Goal: Information Seeking & Learning: Learn about a topic

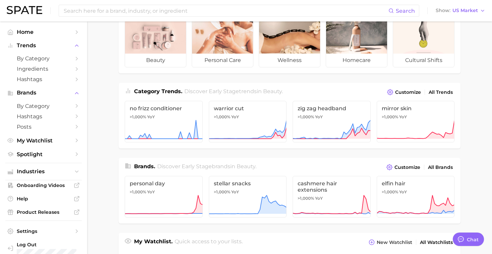
scroll to position [64, 0]
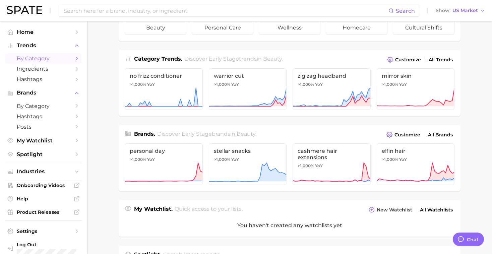
click at [46, 59] on span "by Category" at bounding box center [44, 58] width 54 height 6
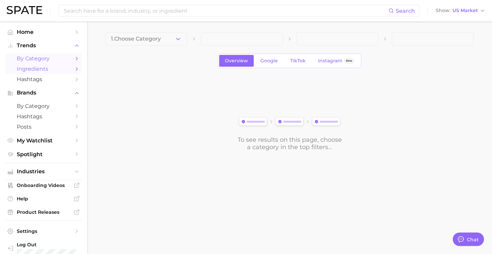
click at [45, 72] on span "Ingredients" at bounding box center [44, 69] width 54 height 6
click at [154, 38] on span "1. Choose Category" at bounding box center [136, 39] width 50 height 6
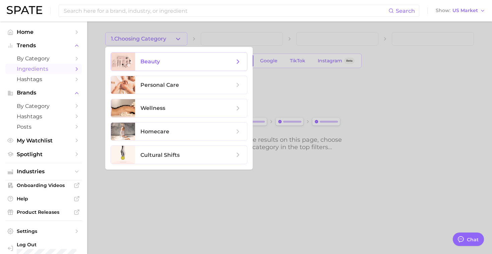
click at [164, 62] on span "beauty" at bounding box center [187, 61] width 94 height 7
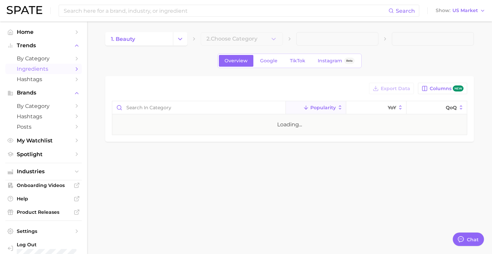
type textarea "x"
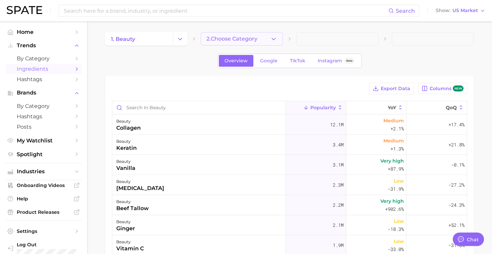
click at [237, 39] on span "2. Choose Category" at bounding box center [232, 39] width 51 height 6
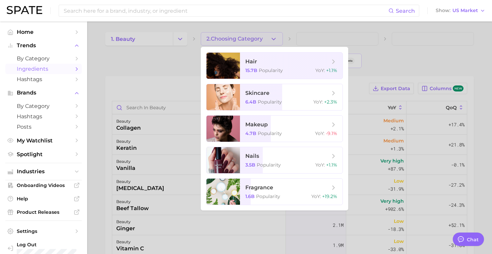
click at [172, 70] on div at bounding box center [246, 127] width 492 height 254
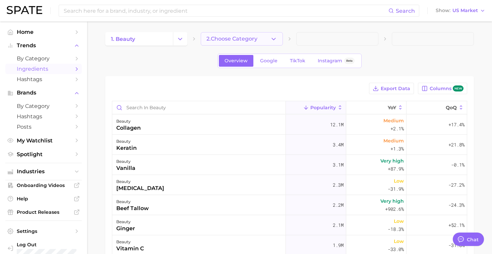
click at [263, 38] on button "2. Choose Category" at bounding box center [242, 38] width 82 height 13
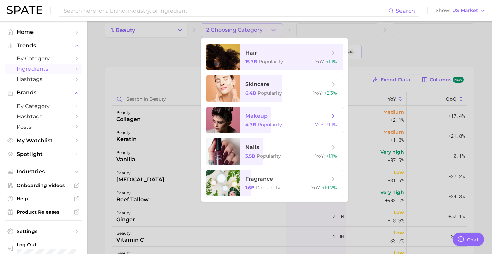
scroll to position [2, 0]
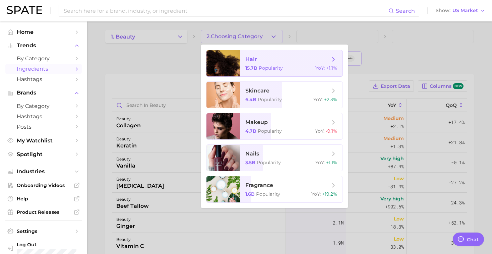
click at [297, 72] on span "hair 15.7b Popularity YoY : +1.1%" at bounding box center [291, 63] width 103 height 26
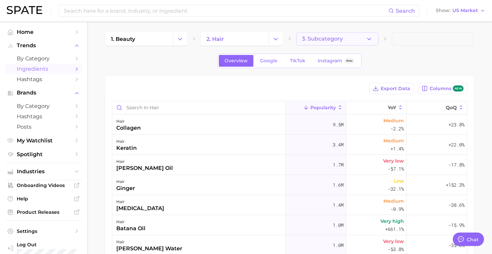
click at [333, 37] on span "3. Subcategory" at bounding box center [322, 39] width 41 height 6
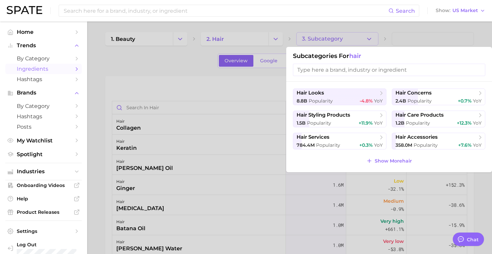
click at [230, 33] on div at bounding box center [246, 127] width 492 height 254
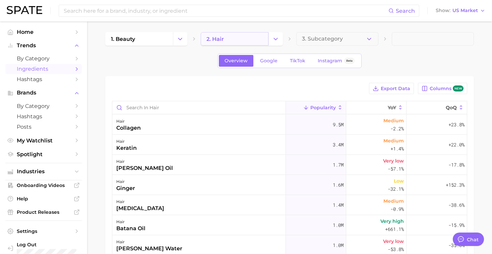
click at [236, 36] on link "2. hair" at bounding box center [235, 38] width 68 height 13
click at [276, 40] on icon "Change Category" at bounding box center [275, 39] width 7 height 7
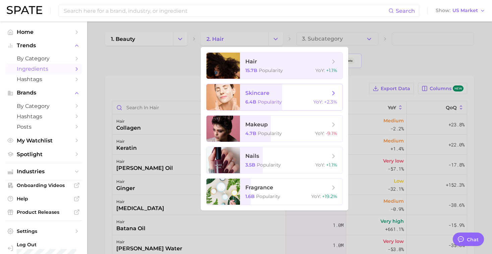
click at [286, 91] on span "skincare" at bounding box center [287, 93] width 84 height 7
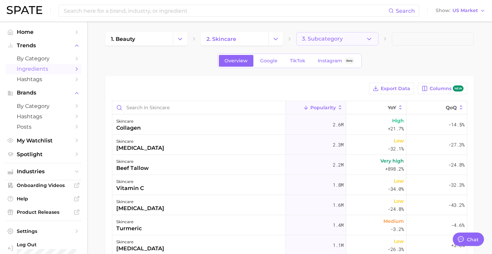
click at [330, 40] on span "3. Subcategory" at bounding box center [322, 39] width 41 height 6
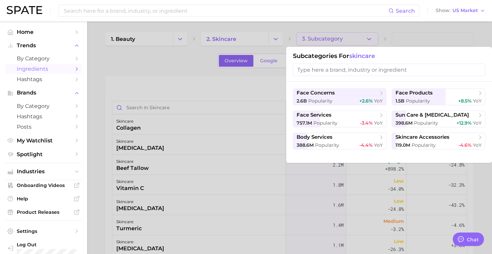
click at [355, 35] on div at bounding box center [246, 127] width 492 height 254
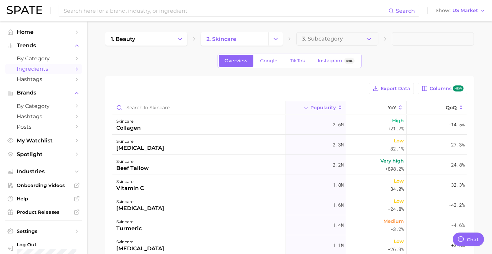
click at [154, 46] on div "1. beauty 2. skincare 3. Subcategory Overview Google TikTok Instagram Beta Expo…" at bounding box center [289, 197] width 369 height 330
click at [136, 44] on link "1. beauty" at bounding box center [139, 38] width 68 height 13
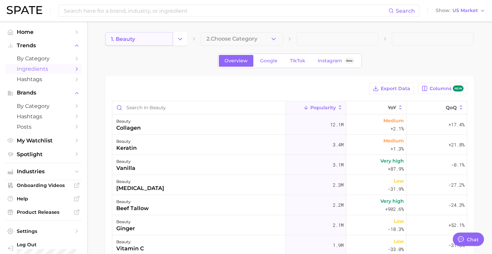
click at [172, 42] on link "1. beauty" at bounding box center [139, 38] width 68 height 13
click at [183, 42] on icon "Change Category" at bounding box center [180, 39] width 7 height 7
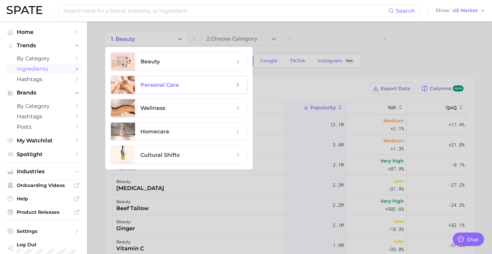
click at [177, 89] on span "personal care" at bounding box center [191, 85] width 112 height 18
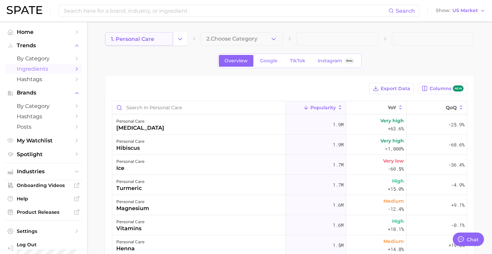
click at [168, 40] on link "1. personal care" at bounding box center [139, 38] width 68 height 13
click at [175, 38] on button "Change Category" at bounding box center [180, 38] width 14 height 13
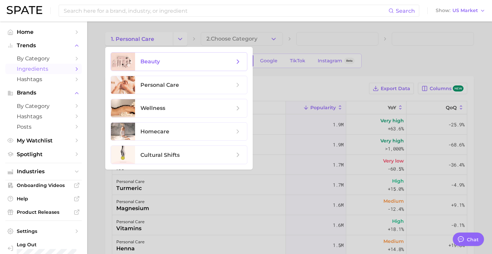
click at [158, 60] on span "beauty" at bounding box center [149, 61] width 19 height 6
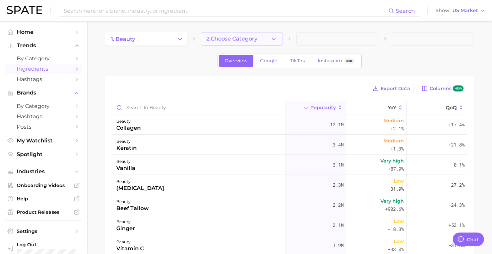
click at [265, 39] on button "2. Choose Category" at bounding box center [242, 38] width 82 height 13
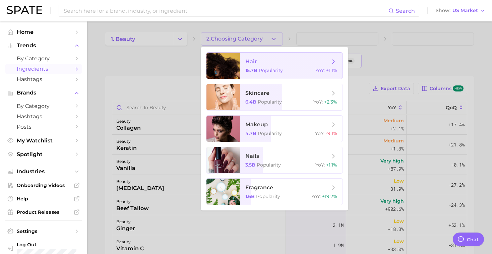
click at [297, 72] on div "15.7b Popularity YoY : +1.1%" at bounding box center [291, 70] width 92 height 6
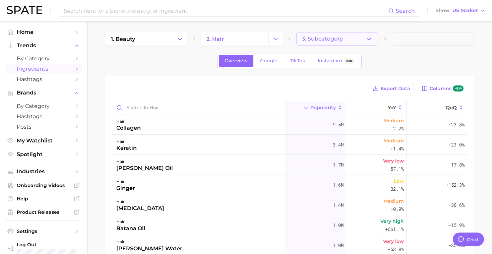
click at [336, 34] on button "3. Subcategory" at bounding box center [337, 38] width 82 height 13
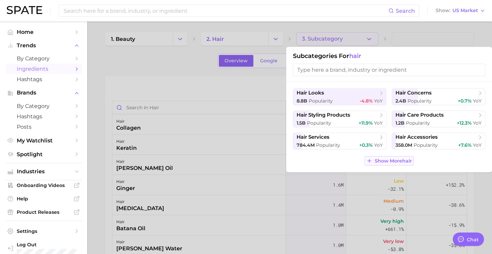
click at [396, 158] on span "Show More hair" at bounding box center [393, 161] width 37 height 6
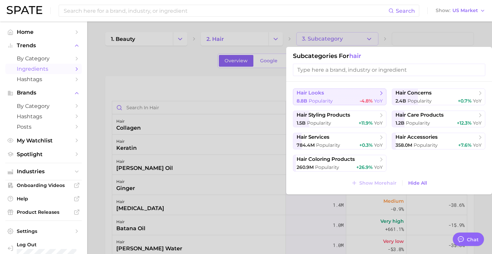
click at [339, 98] on div "8.8b Popularity -4.8% YoY" at bounding box center [340, 101] width 86 height 6
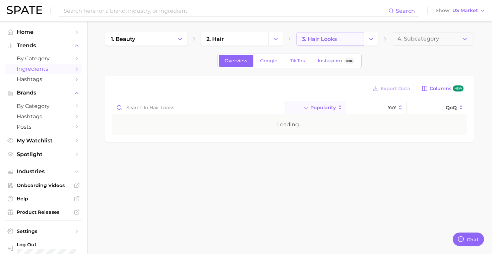
click at [335, 38] on span "3. hair looks" at bounding box center [319, 39] width 35 height 6
click at [374, 41] on icon "Change Category" at bounding box center [371, 39] width 7 height 7
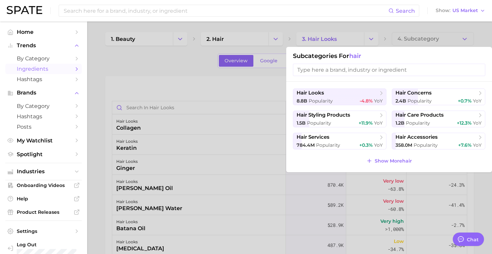
click at [172, 190] on div at bounding box center [246, 127] width 492 height 254
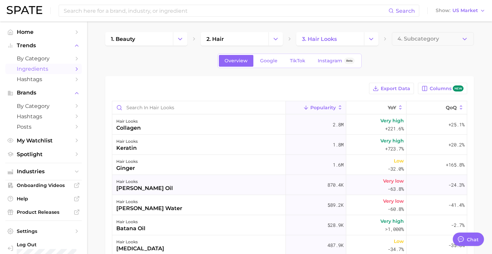
scroll to position [0, 0]
click at [252, 39] on link "2. hair" at bounding box center [235, 38] width 68 height 13
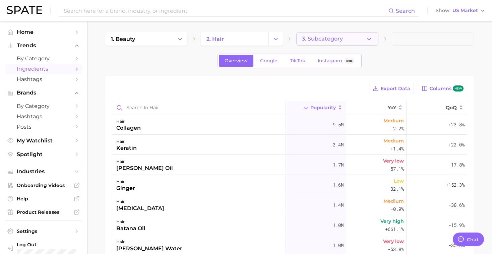
click at [322, 38] on span "3. Subcategory" at bounding box center [322, 39] width 41 height 6
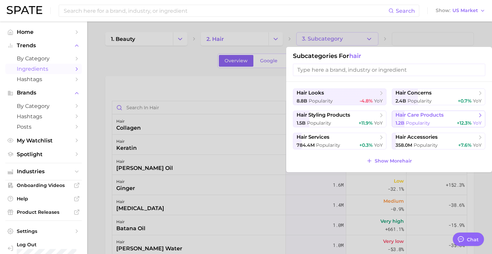
click at [415, 120] on span "Popularity" at bounding box center [418, 123] width 24 height 6
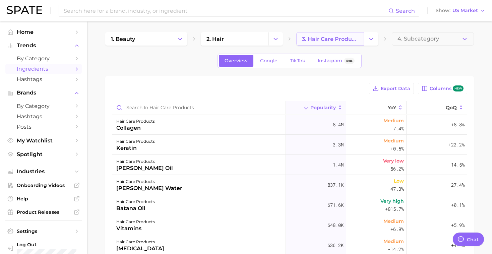
click at [348, 39] on span "3. hair care products" at bounding box center [330, 39] width 56 height 6
click at [375, 44] on button "Change Category" at bounding box center [371, 38] width 14 height 13
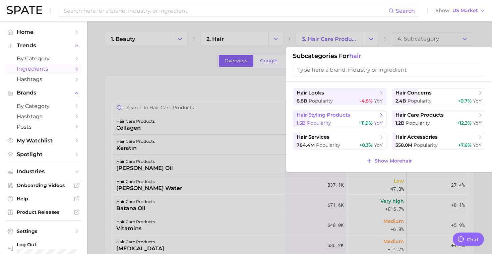
click at [340, 122] on div "1.5b Popularity +11.9% YoY" at bounding box center [340, 123] width 86 height 6
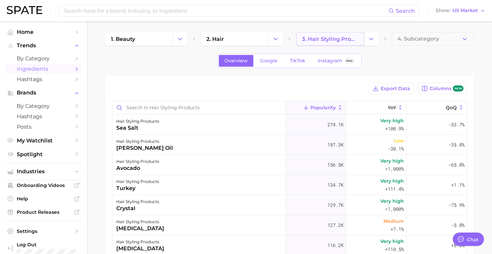
click at [341, 40] on span "3. hair styling products" at bounding box center [330, 39] width 56 height 6
click at [370, 41] on icon "Change Category" at bounding box center [371, 39] width 7 height 7
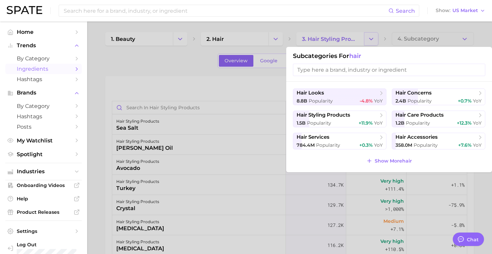
click at [370, 41] on div at bounding box center [246, 127] width 492 height 254
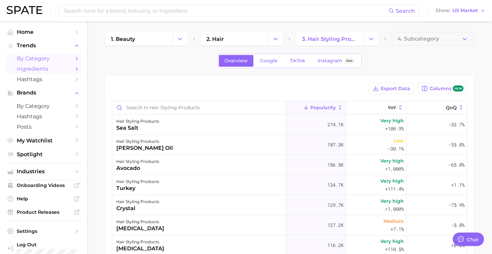
click at [54, 61] on span "by Category" at bounding box center [44, 58] width 54 height 6
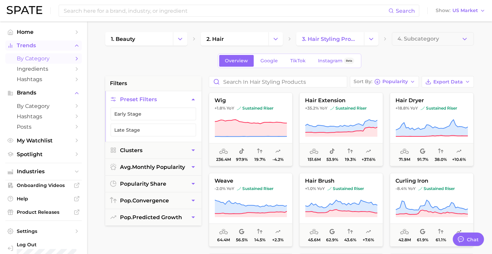
click at [50, 48] on span "Trends" at bounding box center [44, 46] width 54 height 6
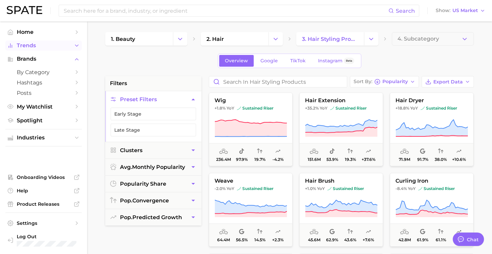
click at [50, 48] on span "Trends" at bounding box center [44, 46] width 54 height 6
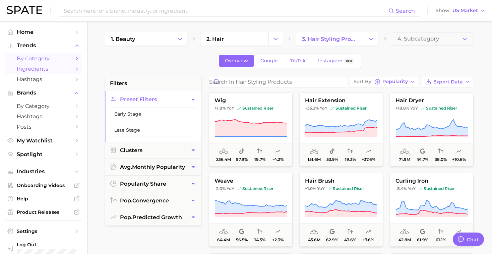
click at [43, 71] on span "Ingredients" at bounding box center [44, 69] width 54 height 6
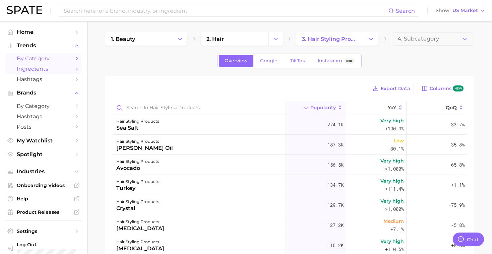
click at [42, 57] on span "by Category" at bounding box center [44, 58] width 54 height 6
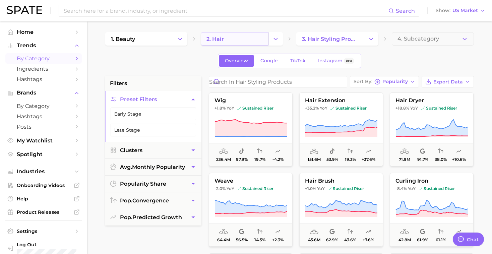
click at [241, 38] on link "2. hair" at bounding box center [235, 38] width 68 height 13
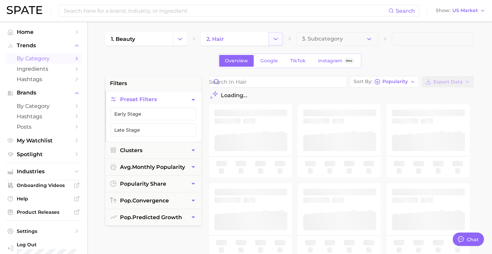
click at [270, 40] on button "Change Category" at bounding box center [276, 38] width 14 height 13
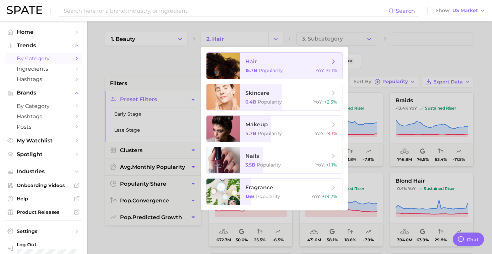
click at [268, 70] on span "Popularity" at bounding box center [271, 70] width 24 height 6
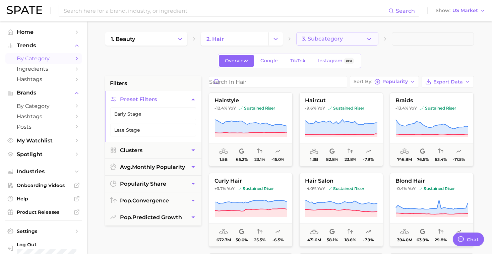
click at [349, 41] on button "3. Subcategory" at bounding box center [337, 38] width 82 height 13
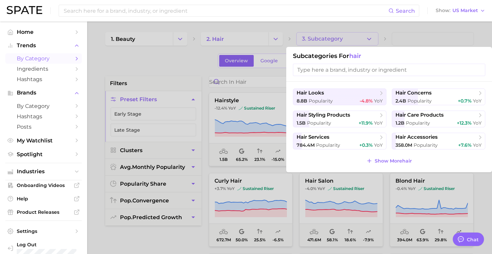
click at [319, 39] on div at bounding box center [246, 127] width 492 height 254
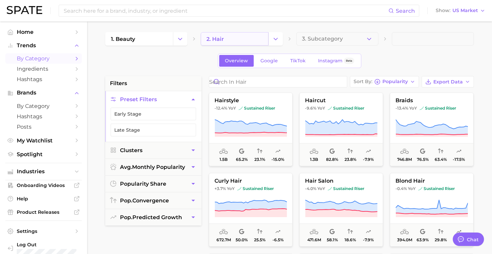
click at [254, 43] on link "2. hair" at bounding box center [235, 38] width 68 height 13
click at [272, 41] on icon "Change Category" at bounding box center [275, 39] width 7 height 7
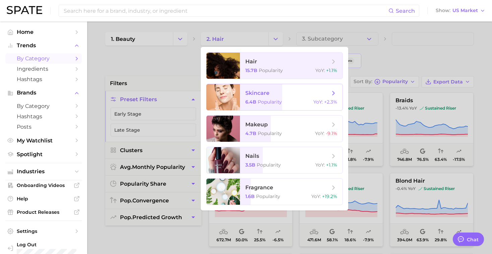
click at [300, 96] on span "skincare" at bounding box center [287, 93] width 84 height 7
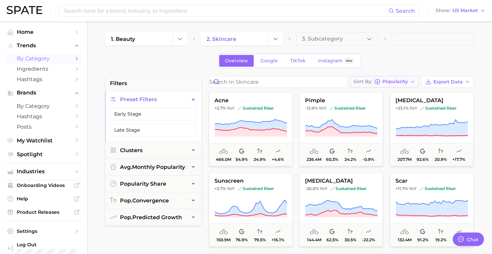
click at [404, 81] on span "Popularity" at bounding box center [395, 82] width 25 height 4
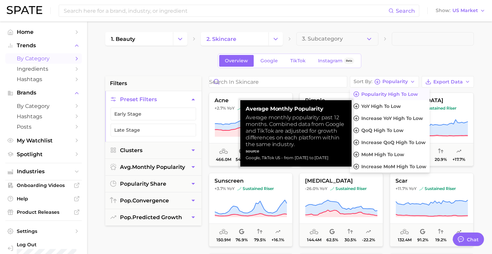
click at [402, 94] on span "Popularity high to low" at bounding box center [389, 95] width 57 height 6
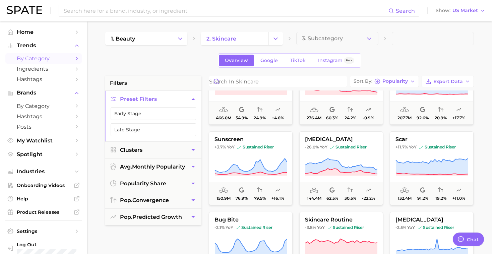
scroll to position [41, 0]
click at [274, 151] on button "sunscreen +3.7% YoY sustained riser 150.9m 76.9% 79.5% +16.1%" at bounding box center [251, 168] width 84 height 74
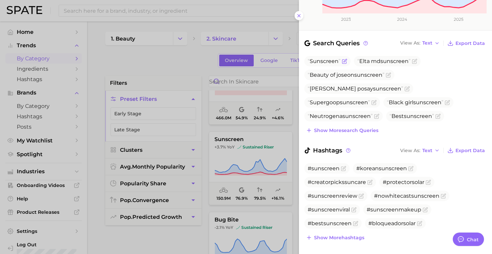
scroll to position [0, 0]
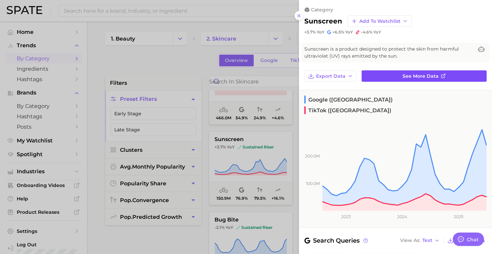
click at [379, 78] on link "See more data" at bounding box center [424, 75] width 125 height 11
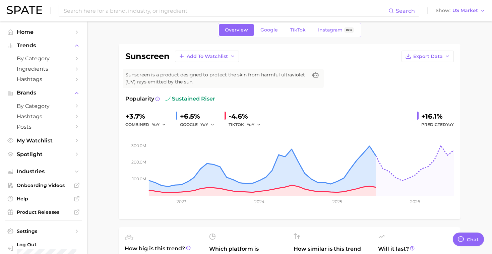
scroll to position [30, 0]
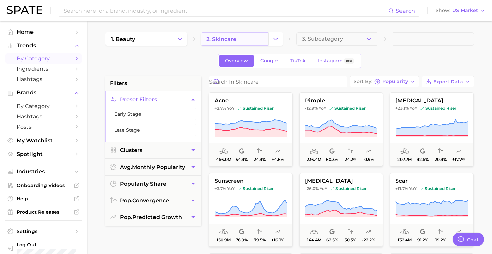
click at [263, 38] on link "2. skincare" at bounding box center [235, 38] width 68 height 13
click at [276, 39] on icon "Change Category" at bounding box center [275, 39] width 7 height 7
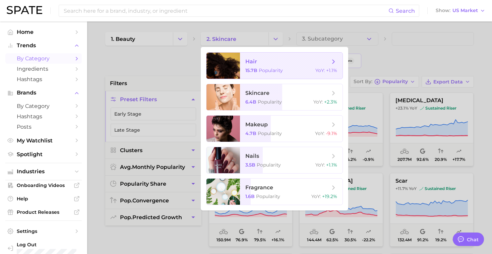
click at [255, 65] on span "hair" at bounding box center [287, 61] width 84 height 7
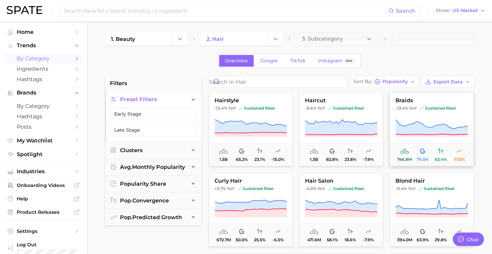
click at [412, 129] on icon at bounding box center [432, 127] width 72 height 15
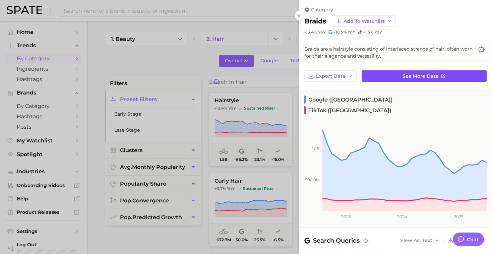
click at [401, 77] on link "See more data" at bounding box center [424, 75] width 125 height 11
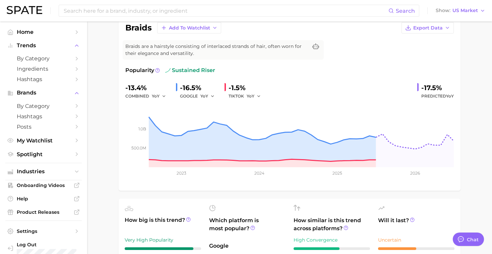
scroll to position [59, 0]
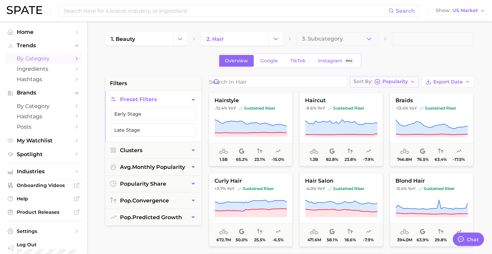
click at [392, 82] on span "Popularity" at bounding box center [395, 82] width 25 height 4
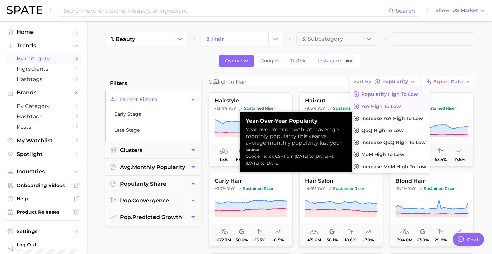
click at [400, 110] on button "YoY high to low" at bounding box center [390, 106] width 80 height 12
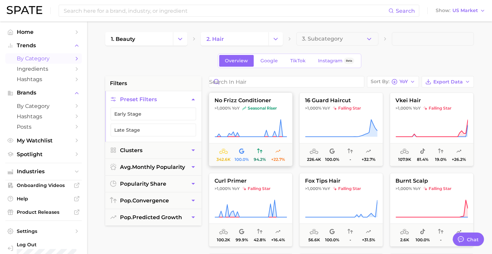
click at [246, 132] on icon at bounding box center [251, 128] width 72 height 19
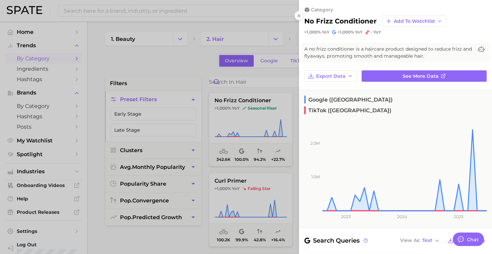
click at [246, 132] on div at bounding box center [246, 127] width 492 height 254
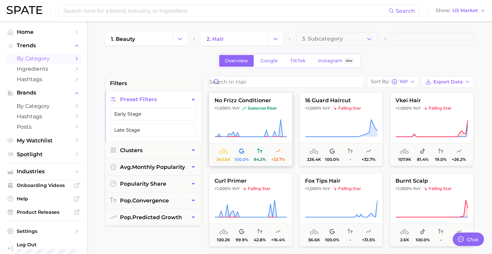
click at [246, 131] on icon at bounding box center [251, 128] width 72 height 19
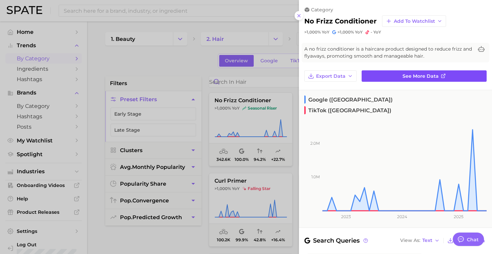
click at [413, 76] on span "See more data" at bounding box center [421, 76] width 36 height 6
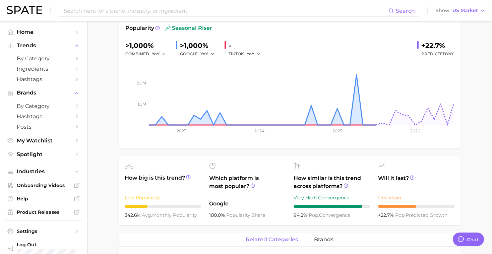
scroll to position [100, 0]
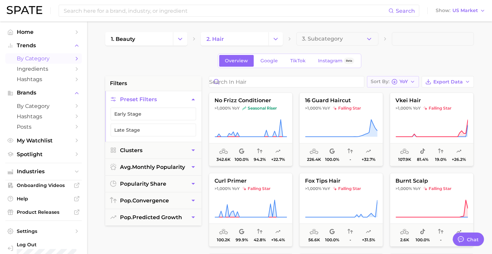
click at [390, 86] on button "Sort By YoY" at bounding box center [393, 81] width 52 height 11
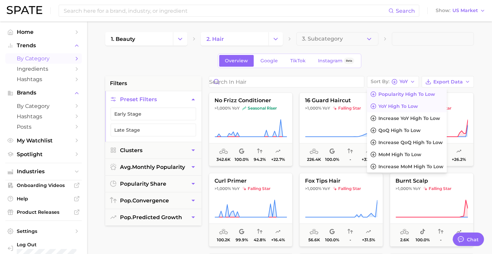
click at [395, 96] on span "Popularity high to low" at bounding box center [406, 95] width 57 height 6
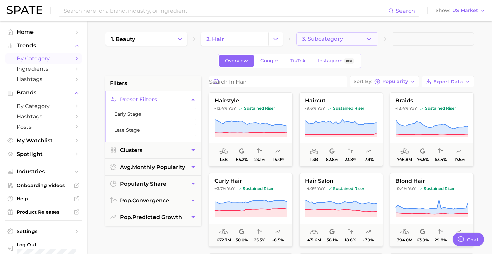
click at [343, 39] on button "3. Subcategory" at bounding box center [337, 38] width 82 height 13
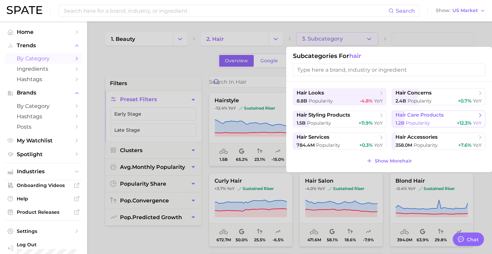
click at [412, 120] on span "Popularity" at bounding box center [418, 123] width 24 height 6
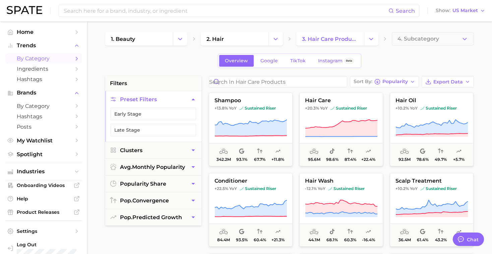
scroll to position [1, 0]
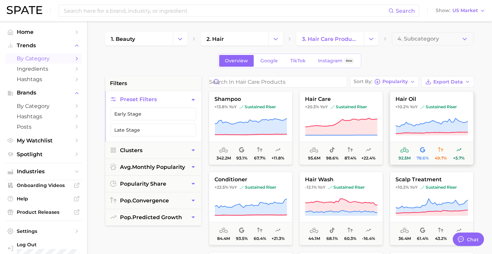
click at [410, 133] on icon at bounding box center [432, 133] width 72 height 3
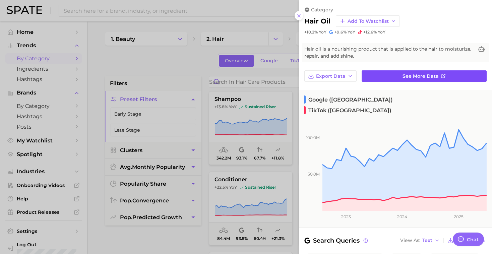
click at [380, 76] on link "See more data" at bounding box center [424, 75] width 125 height 11
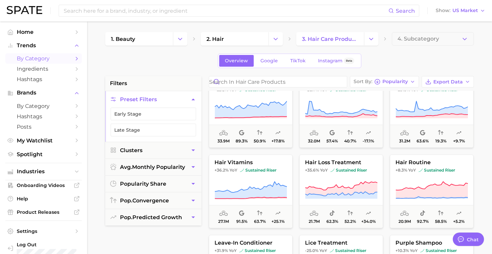
scroll to position [260, 0]
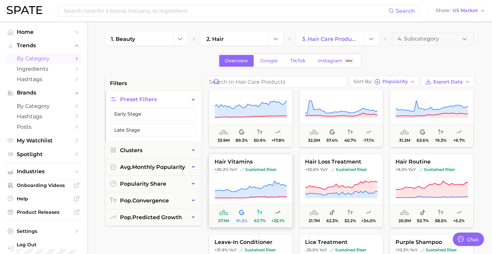
click at [282, 168] on span "+36.2% YoY sustained riser" at bounding box center [250, 169] width 83 height 5
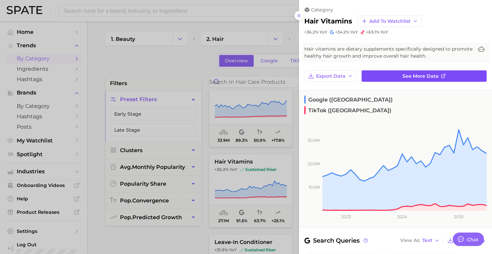
click at [384, 77] on link "See more data" at bounding box center [424, 75] width 125 height 11
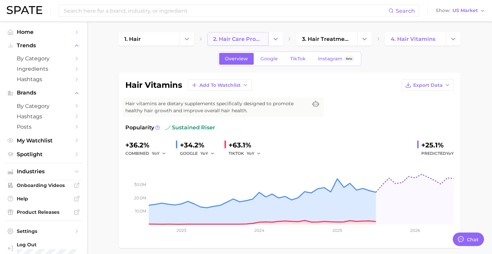
click at [260, 42] on span "2. hair care products" at bounding box center [238, 39] width 50 height 6
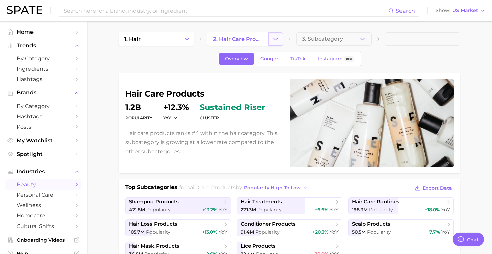
click at [271, 41] on button "Change Category" at bounding box center [276, 38] width 14 height 13
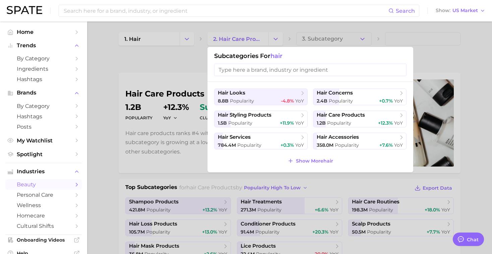
click at [226, 35] on div at bounding box center [246, 127] width 492 height 254
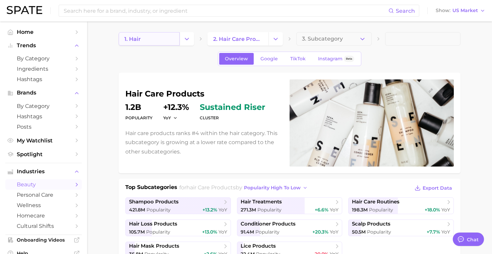
click at [167, 38] on link "1. hair" at bounding box center [149, 38] width 61 height 13
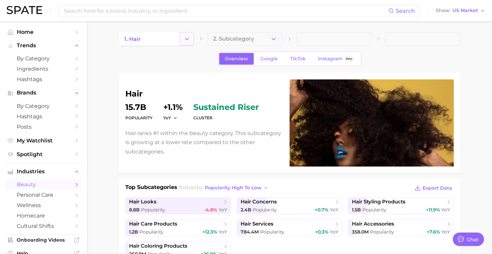
click at [187, 38] on icon "Change Category" at bounding box center [186, 39] width 7 height 7
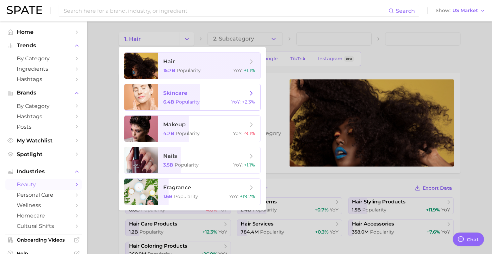
click at [225, 99] on div "6.4b Popularity YoY : +2.3%" at bounding box center [209, 102] width 92 height 6
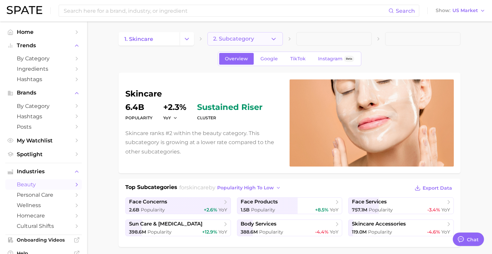
click at [269, 41] on button "2. Subcategory" at bounding box center [245, 38] width 75 height 13
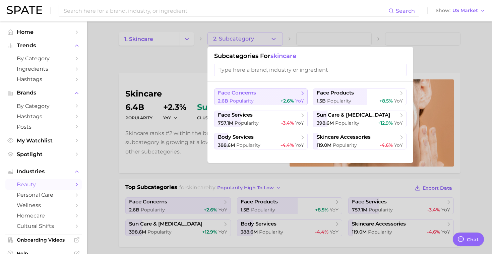
click at [257, 98] on div "2.6b Popularity +2.6% YoY" at bounding box center [261, 101] width 86 height 6
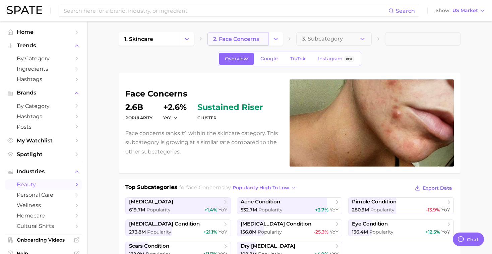
click at [261, 38] on link "2. face concerns" at bounding box center [238, 38] width 61 height 13
click at [271, 39] on button "Change Category" at bounding box center [276, 38] width 14 height 13
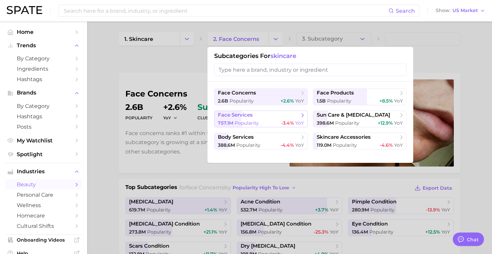
click at [258, 118] on span "face services" at bounding box center [258, 115] width 81 height 7
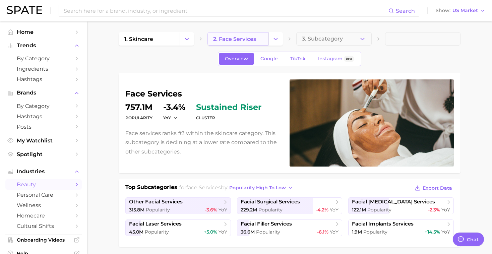
click at [259, 40] on link "2. face services" at bounding box center [238, 38] width 61 height 13
click at [273, 38] on icon "Change Category" at bounding box center [275, 39] width 7 height 7
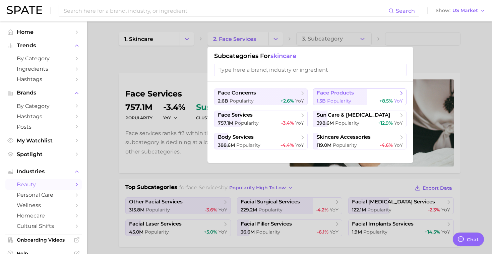
click at [319, 99] on span "1.5b" at bounding box center [321, 101] width 9 height 6
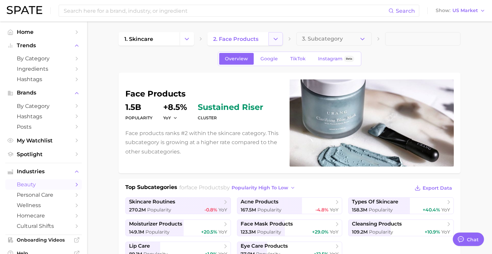
click at [278, 38] on icon "Change Category" at bounding box center [275, 39] width 7 height 7
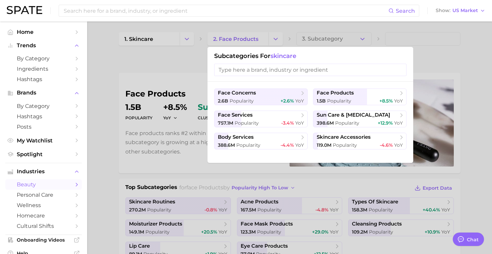
click at [357, 86] on div "face concerns 2.6b Popularity +2.6% YoY face products 1.5b Popularity +8.5% YoY…" at bounding box center [311, 122] width 206 height 81
click at [357, 91] on span "face products" at bounding box center [357, 93] width 81 height 7
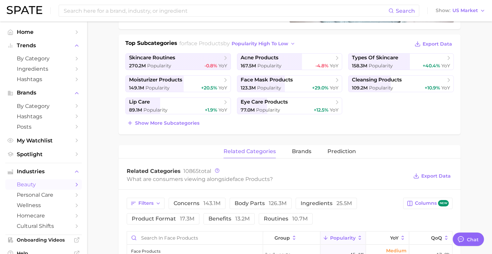
scroll to position [105, 0]
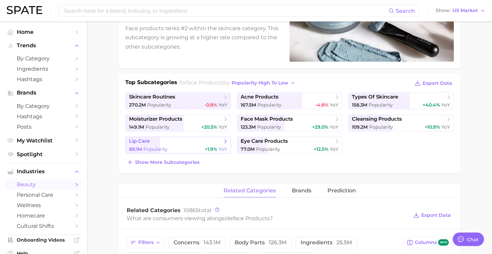
click at [189, 142] on span "lip care" at bounding box center [175, 141] width 93 height 7
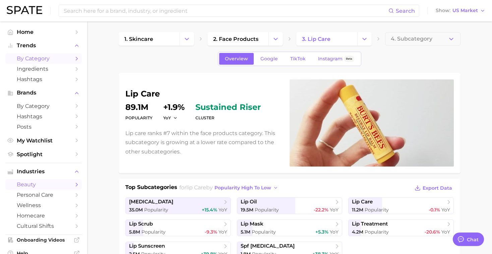
click at [44, 58] on span "by Category" at bounding box center [44, 58] width 54 height 6
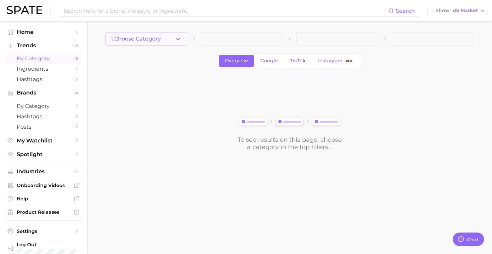
click at [164, 38] on button "1. Choose Category" at bounding box center [146, 38] width 82 height 13
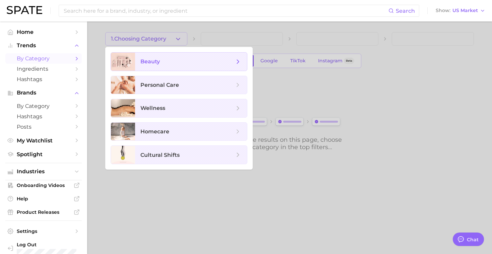
click at [168, 66] on span "beauty" at bounding box center [191, 62] width 112 height 18
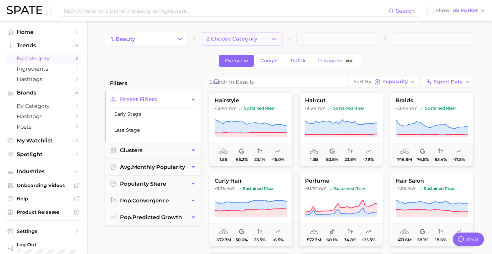
click at [242, 41] on span "2. Choose Category" at bounding box center [232, 39] width 51 height 6
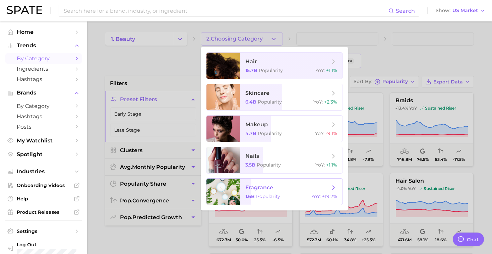
click at [297, 182] on span "fragrance 1.6b Popularity YoY : +19.2%" at bounding box center [291, 192] width 103 height 26
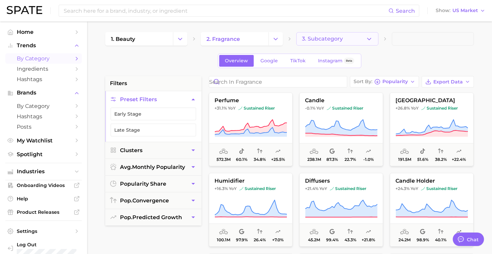
click at [347, 37] on button "3. Subcategory" at bounding box center [337, 38] width 82 height 13
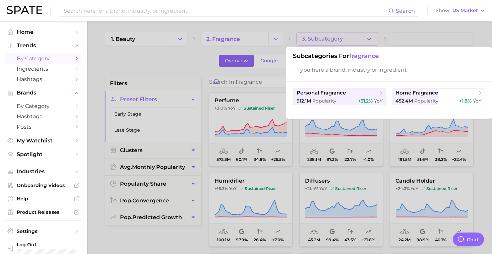
click at [253, 32] on div at bounding box center [246, 127] width 492 height 254
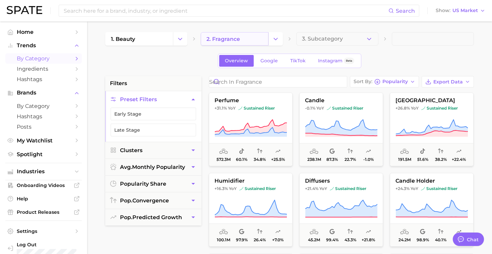
click at [253, 38] on link "2. fragrance" at bounding box center [235, 38] width 68 height 13
click at [274, 38] on polyline "Change Category" at bounding box center [276, 39] width 4 height 2
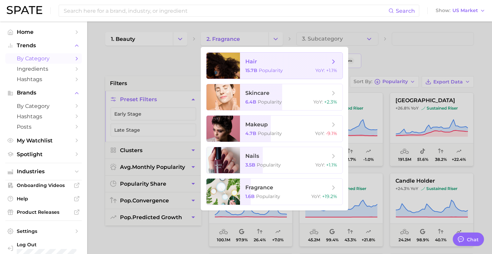
click at [288, 71] on div "15.7b Popularity YoY : +1.1%" at bounding box center [291, 70] width 92 height 6
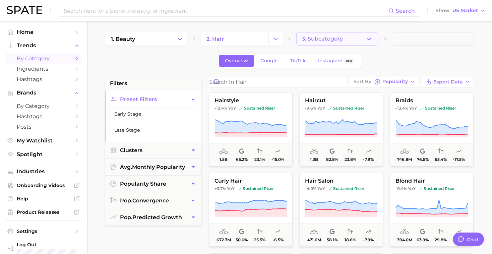
click at [320, 40] on span "3. Subcategory" at bounding box center [322, 39] width 41 height 6
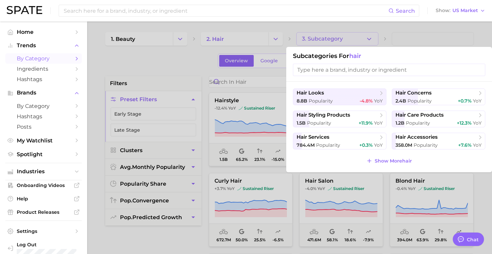
click at [235, 28] on div at bounding box center [246, 127] width 492 height 254
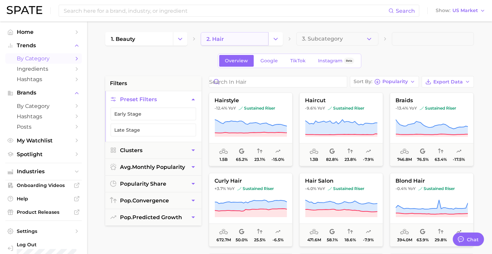
click at [243, 36] on link "2. hair" at bounding box center [235, 38] width 68 height 13
click at [268, 39] on link "2. hair" at bounding box center [235, 38] width 68 height 13
click at [276, 39] on polyline "Change Category" at bounding box center [276, 39] width 4 height 2
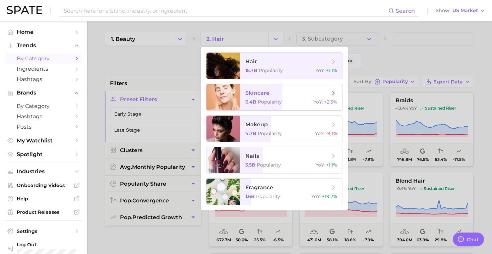
click at [289, 102] on div "6.4b Popularity YoY : +2.3%" at bounding box center [291, 102] width 92 height 6
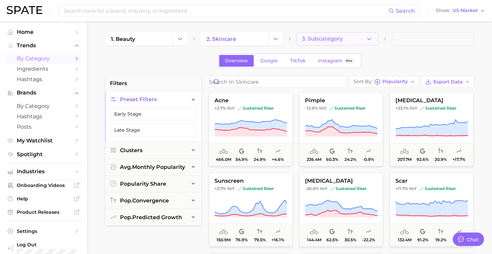
click at [374, 39] on button "3. Subcategory" at bounding box center [337, 38] width 82 height 13
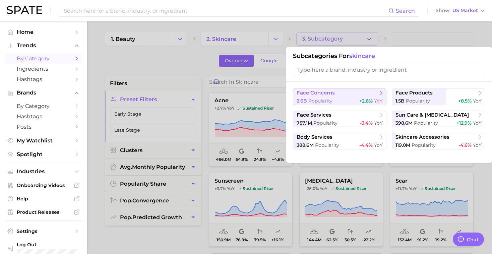
click at [348, 100] on div "2.6b Popularity +2.6% YoY" at bounding box center [340, 101] width 86 height 6
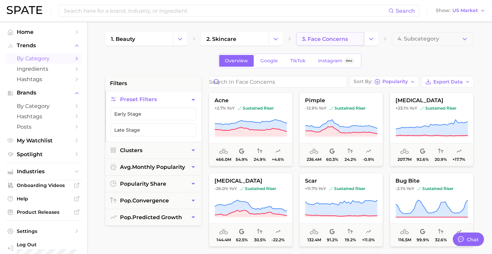
click at [343, 40] on span "3. face concerns" at bounding box center [325, 39] width 46 height 6
click at [364, 42] on link "3. face concerns" at bounding box center [330, 38] width 68 height 13
click at [369, 42] on icon "Change Category" at bounding box center [371, 39] width 7 height 7
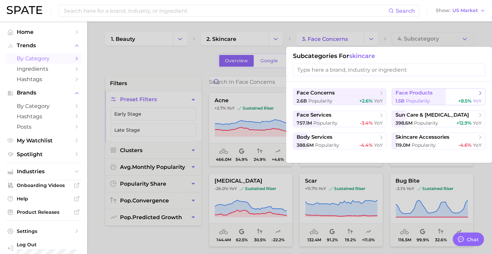
click at [448, 102] on div "1.5b Popularity +8.5% YoY" at bounding box center [439, 101] width 86 height 6
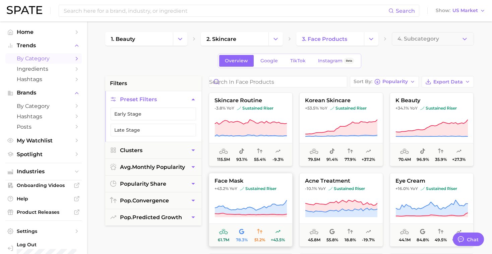
click at [283, 177] on button "face mask +43.2% YoY sustained riser 61.7m 78.3% 51.2% +43.5%" at bounding box center [251, 210] width 84 height 74
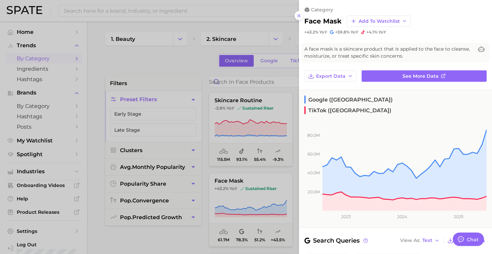
click at [279, 91] on div at bounding box center [246, 127] width 492 height 254
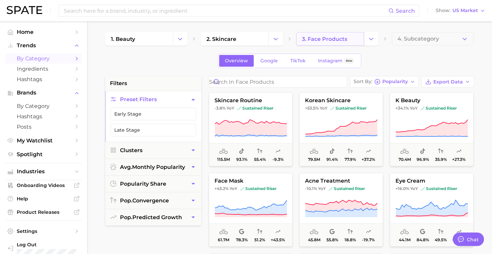
click at [349, 39] on link "3. face products" at bounding box center [330, 38] width 68 height 13
click at [366, 40] on button "Change Category" at bounding box center [371, 38] width 14 height 13
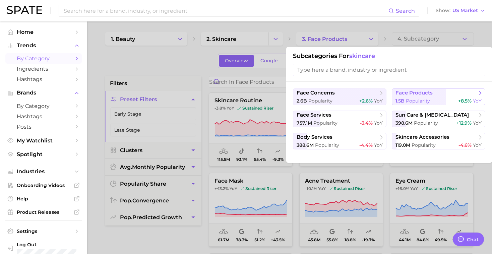
click at [412, 101] on span "Popularity" at bounding box center [418, 101] width 24 height 6
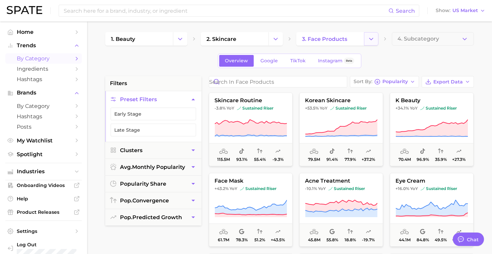
click at [373, 41] on icon "Change Category" at bounding box center [371, 39] width 7 height 7
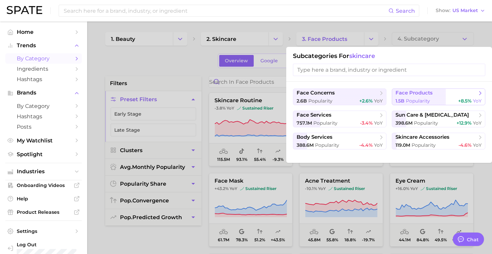
click at [417, 95] on span "face products" at bounding box center [414, 93] width 37 height 6
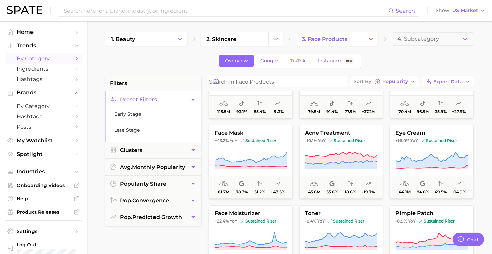
scroll to position [49, 0]
click at [276, 152] on icon at bounding box center [251, 160] width 72 height 19
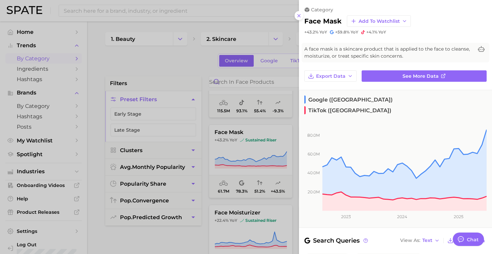
click at [257, 89] on div at bounding box center [246, 127] width 492 height 254
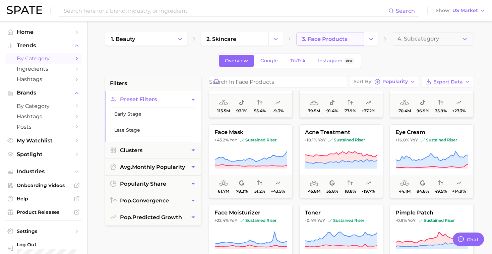
click at [339, 40] on span "3. face products" at bounding box center [324, 39] width 45 height 6
click at [367, 41] on button "Change Category" at bounding box center [371, 38] width 14 height 13
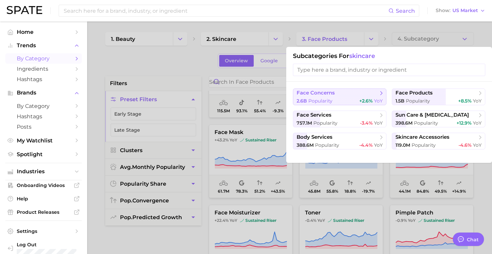
click at [360, 102] on span "+2.6%" at bounding box center [365, 101] width 13 height 6
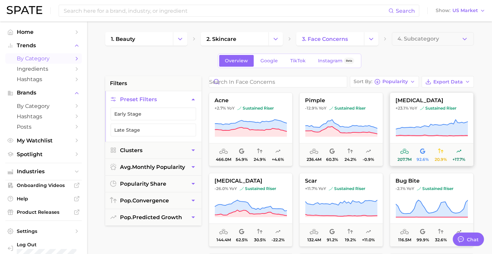
click at [413, 120] on icon at bounding box center [432, 128] width 72 height 19
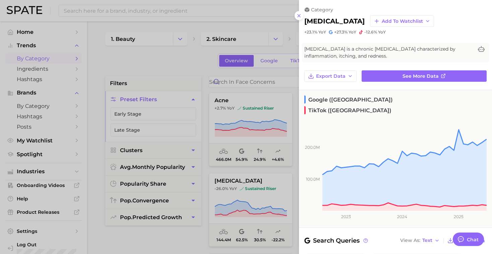
click at [207, 85] on div at bounding box center [246, 127] width 492 height 254
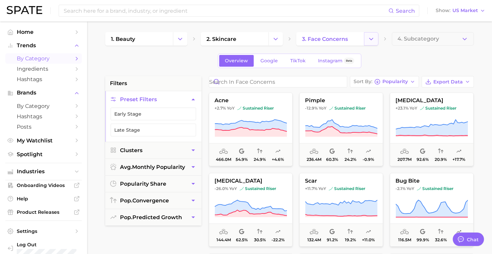
click at [365, 41] on button "Change Category" at bounding box center [371, 38] width 14 height 13
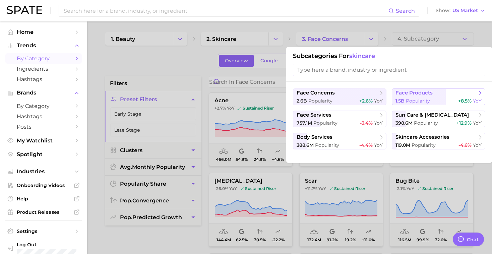
click at [415, 92] on span "face products" at bounding box center [414, 93] width 37 height 6
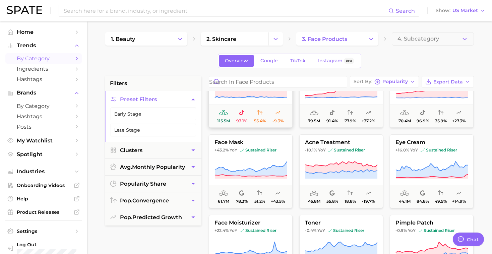
scroll to position [40, 0]
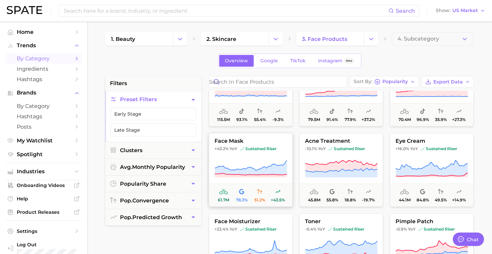
click at [235, 162] on icon at bounding box center [251, 169] width 72 height 19
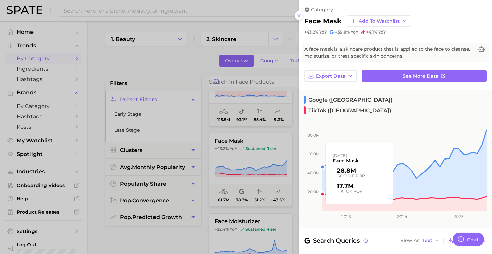
scroll to position [9, 0]
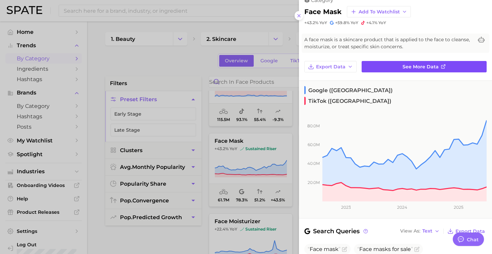
click at [395, 68] on link "See more data" at bounding box center [424, 66] width 125 height 11
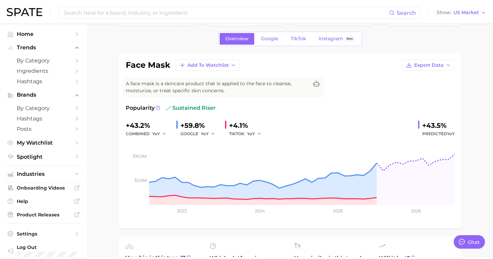
scroll to position [24, 0]
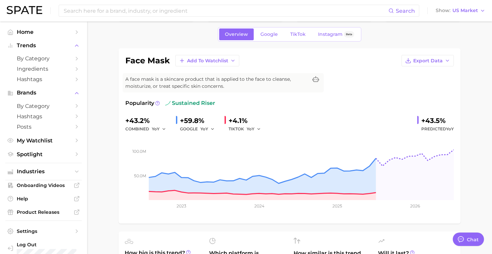
type textarea "x"
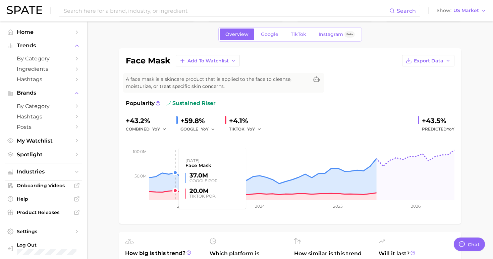
scroll to position [49, 0]
